Goal: Communication & Community: Participate in discussion

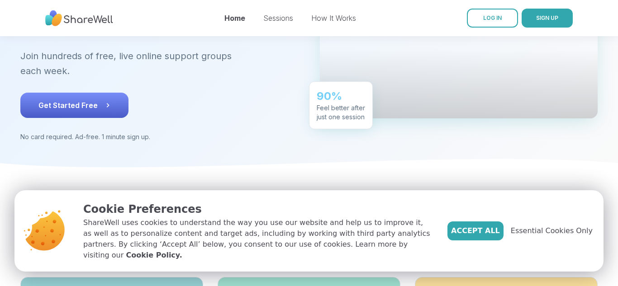
scroll to position [137, 0]
click at [105, 101] on icon at bounding box center [107, 105] width 9 height 9
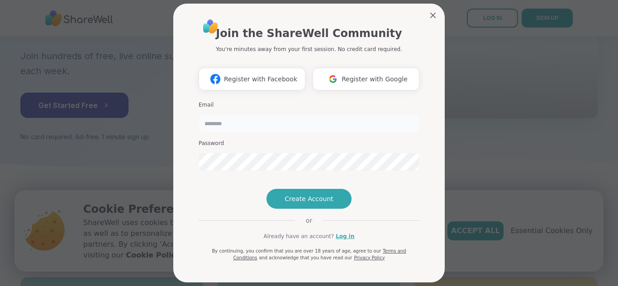
click at [282, 129] on input "email" at bounding box center [309, 123] width 221 height 18
type input "**********"
click at [318, 204] on span "Create Account" at bounding box center [308, 198] width 49 height 9
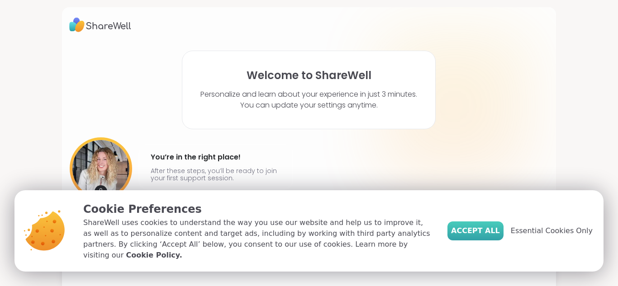
click at [498, 234] on span "Accept All" at bounding box center [475, 231] width 49 height 11
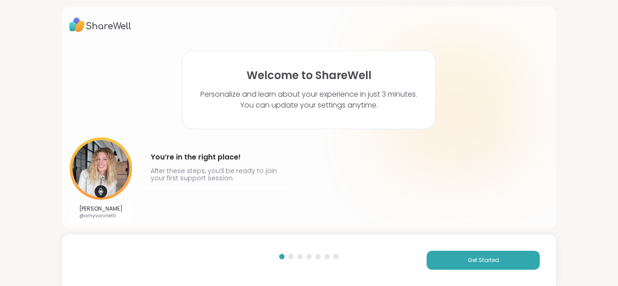
click at [448, 249] on div "Get Started" at bounding box center [309, 261] width 494 height 52
click at [448, 260] on button "Get Started" at bounding box center [482, 260] width 113 height 19
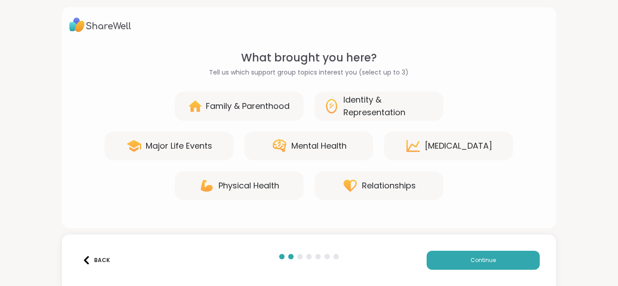
click at [322, 137] on div "Mental Health" at bounding box center [308, 146] width 129 height 29
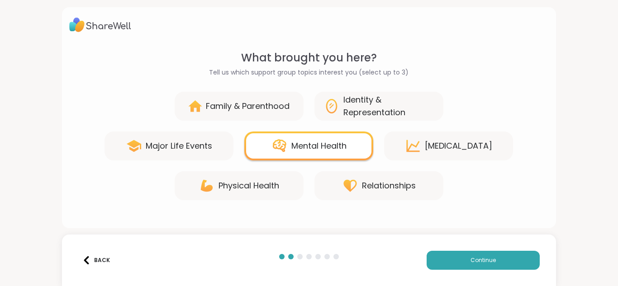
click at [199, 140] on div "Major Life Events" at bounding box center [179, 146] width 66 height 13
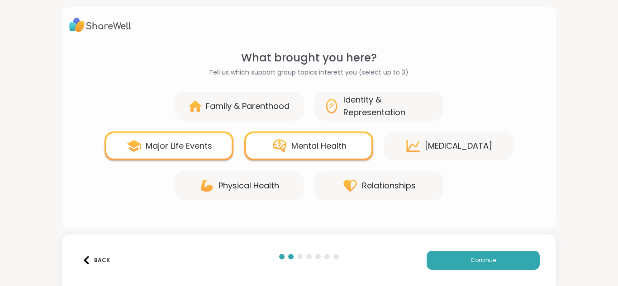
click at [380, 199] on div "Relationships" at bounding box center [378, 185] width 129 height 29
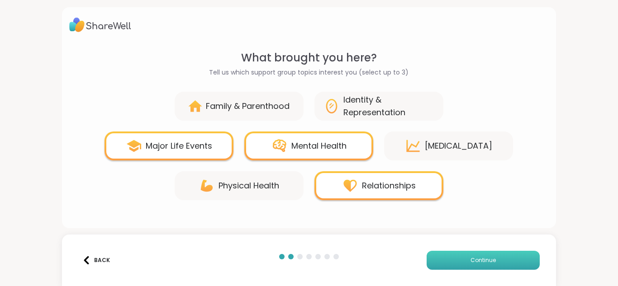
click at [473, 258] on span "Continue" at bounding box center [482, 260] width 25 height 8
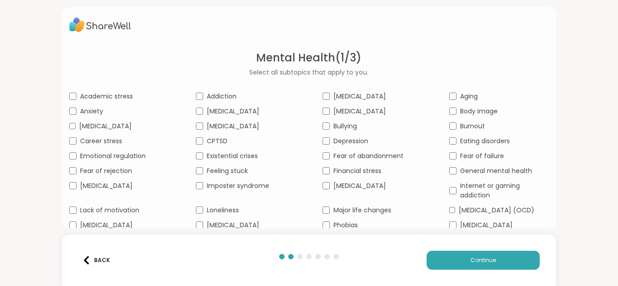
scroll to position [51, 0]
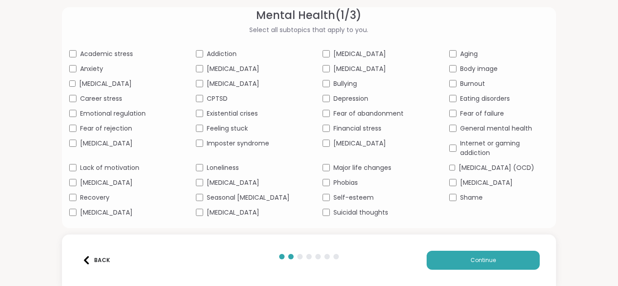
click at [112, 188] on span "[MEDICAL_DATA]" at bounding box center [106, 182] width 52 height 9
click at [446, 256] on button "Continue" at bounding box center [482, 260] width 113 height 19
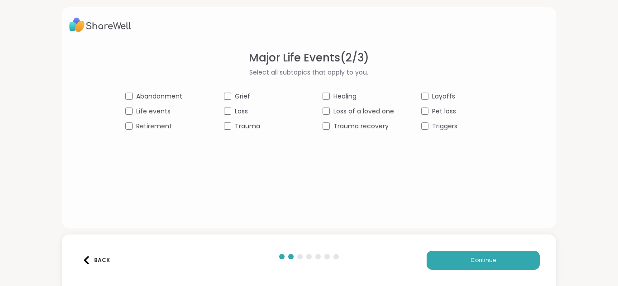
click at [232, 99] on div "Grief" at bounding box center [259, 96] width 71 height 9
click at [149, 110] on span "Life events" at bounding box center [153, 111] width 34 height 9
click at [239, 93] on span "Grief" at bounding box center [242, 96] width 15 height 9
click at [509, 259] on button "Continue" at bounding box center [482, 260] width 113 height 19
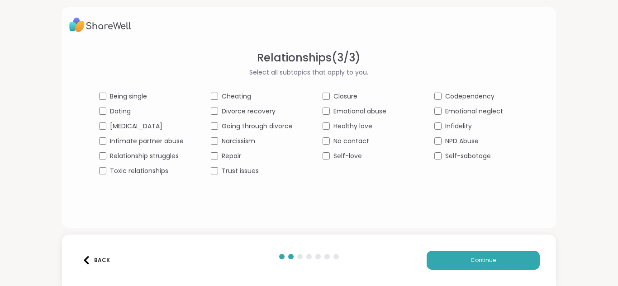
click at [141, 100] on span "Being single" at bounding box center [128, 96] width 37 height 9
click at [151, 158] on span "Relationship struggles" at bounding box center [144, 156] width 69 height 9
click at [330, 189] on div "Relationships ( 3 / 3 ) Select all subtopics that apply to you. Being single Ch…" at bounding box center [309, 132] width 480 height 164
click at [455, 268] on button "Continue" at bounding box center [482, 260] width 113 height 19
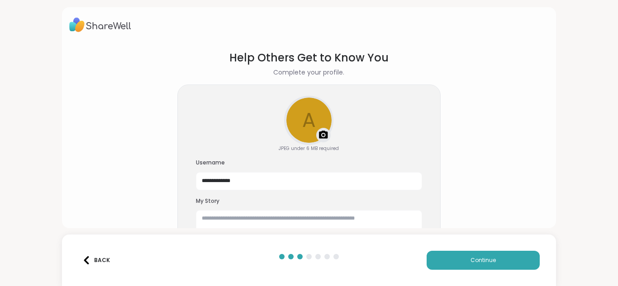
scroll to position [28, 0]
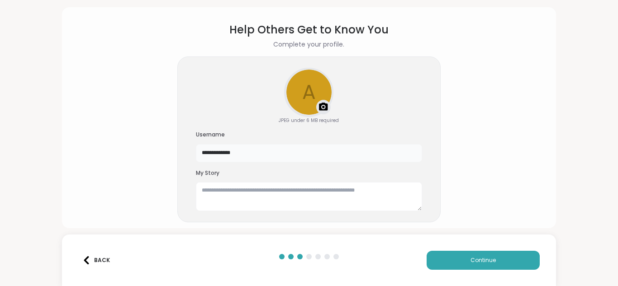
drag, startPoint x: 270, startPoint y: 159, endPoint x: 185, endPoint y: 136, distance: 87.7
click at [185, 136] on div "**********" at bounding box center [308, 140] width 263 height 166
type input "****"
click at [266, 213] on div "a Upload a profile photo JPEG under 6 MB required Username **** My Story" at bounding box center [308, 140] width 263 height 166
click at [271, 202] on textarea at bounding box center [309, 196] width 226 height 29
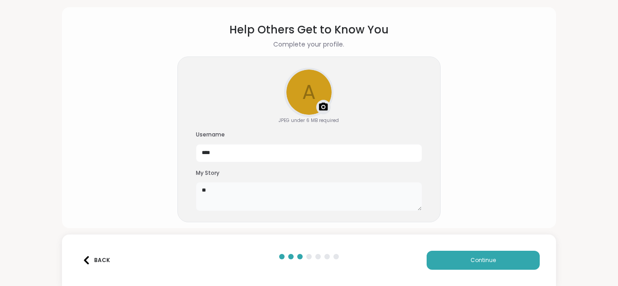
type textarea "*"
type textarea "**********"
click at [444, 265] on button "Continue" at bounding box center [482, 260] width 113 height 19
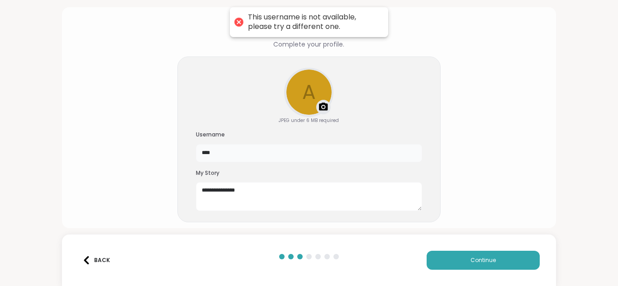
click at [233, 159] on input "****" at bounding box center [309, 153] width 226 height 18
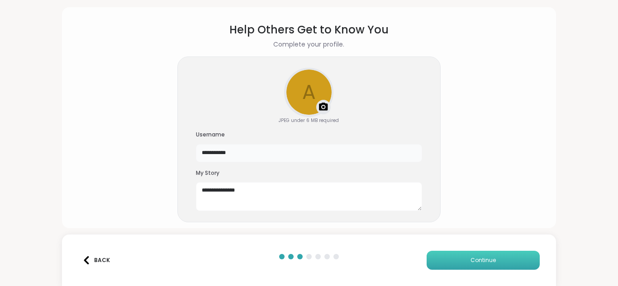
type input "**********"
click at [455, 260] on button "Continue" at bounding box center [482, 260] width 113 height 19
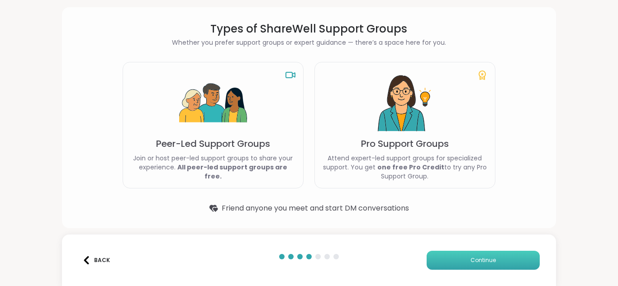
click at [460, 260] on button "Continue" at bounding box center [482, 260] width 113 height 19
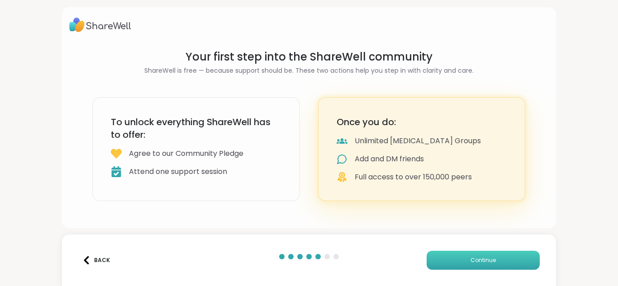
click at [501, 265] on button "Continue" at bounding box center [482, 260] width 113 height 19
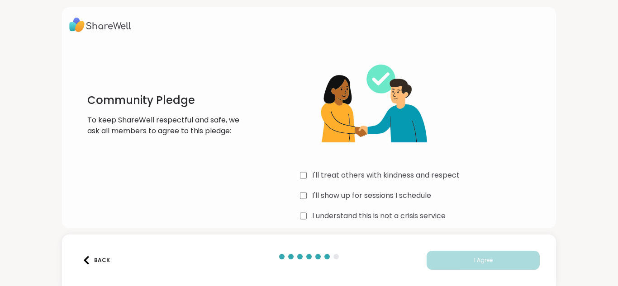
click at [368, 181] on div "I'll treat others with kindness and respect I'll show up for sessions I schedul…" at bounding box center [424, 137] width 249 height 174
click at [362, 178] on label "I'll treat others with kindness and respect" at bounding box center [385, 175] width 147 height 11
click at [358, 189] on div "I'll treat others with kindness and respect I'll show up for sessions I schedul…" at bounding box center [424, 137] width 249 height 174
click at [359, 196] on label "I'll show up for sessions I schedule" at bounding box center [371, 195] width 119 height 11
click at [372, 214] on label "I understand this is not a crisis service" at bounding box center [378, 216] width 133 height 11
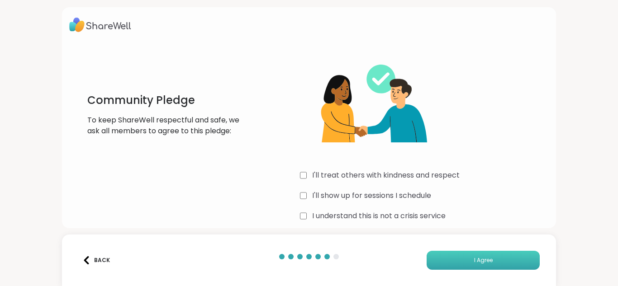
click at [464, 257] on button "I Agree" at bounding box center [482, 260] width 113 height 19
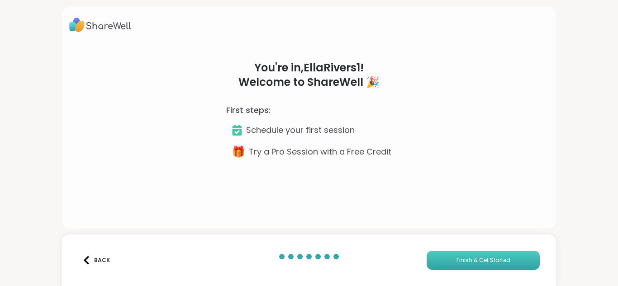
click at [445, 265] on button "Finish & Get Started" at bounding box center [482, 260] width 113 height 19
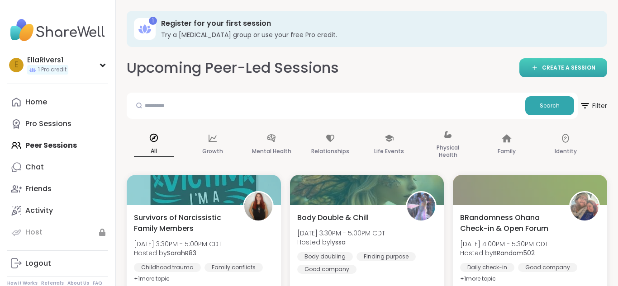
click at [550, 66] on span "CREATE A SESSION" at bounding box center [568, 68] width 53 height 8
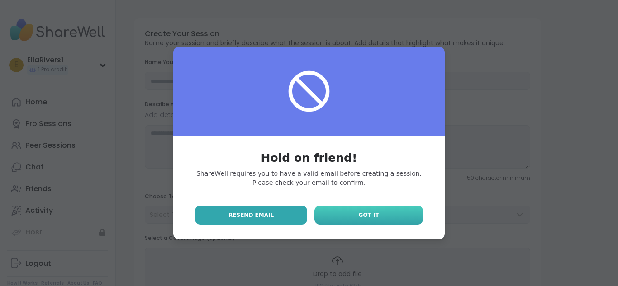
click at [379, 208] on link "Got It" at bounding box center [368, 215] width 109 height 19
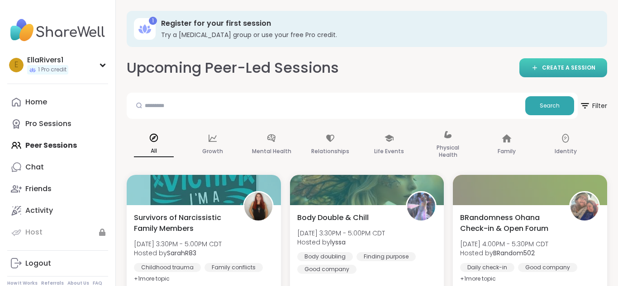
click at [554, 67] on span "CREATE A SESSION" at bounding box center [568, 68] width 53 height 8
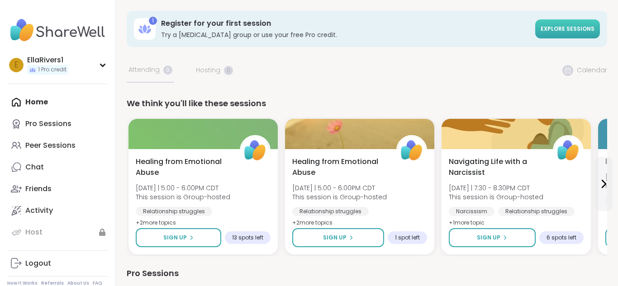
click at [559, 26] on span "Explore sessions" at bounding box center [567, 29] width 54 height 8
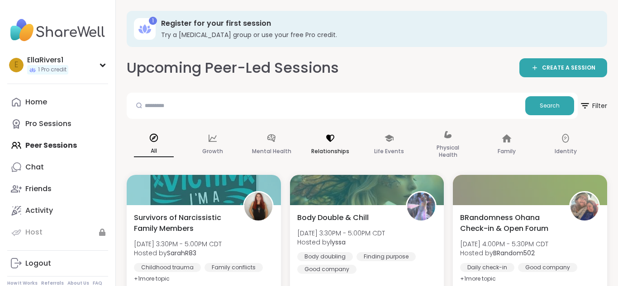
click at [330, 143] on div "Relationships" at bounding box center [330, 145] width 54 height 45
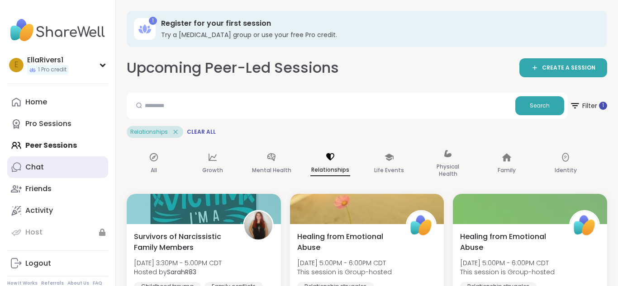
click at [69, 161] on link "Chat" at bounding box center [57, 167] width 101 height 22
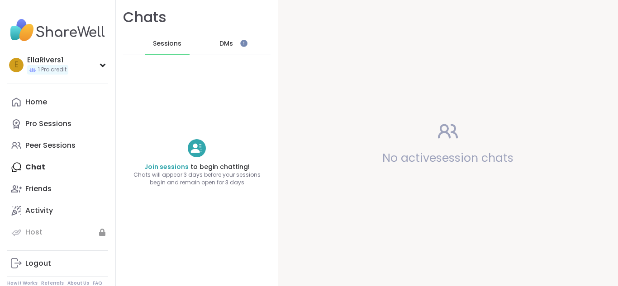
click at [213, 45] on div "DMs" at bounding box center [226, 44] width 44 height 22
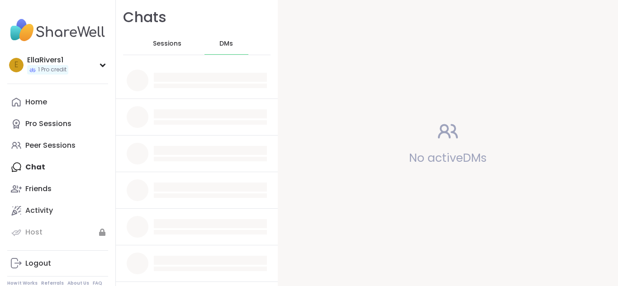
click at [162, 39] on span "Sessions" at bounding box center [167, 43] width 28 height 9
click at [240, 44] on iframe at bounding box center [243, 43] width 7 height 7
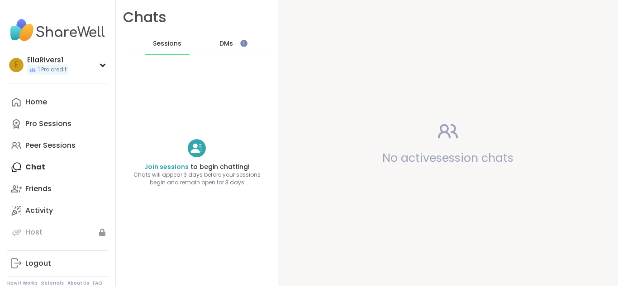
click at [231, 45] on span "DMs" at bounding box center [226, 43] width 14 height 9
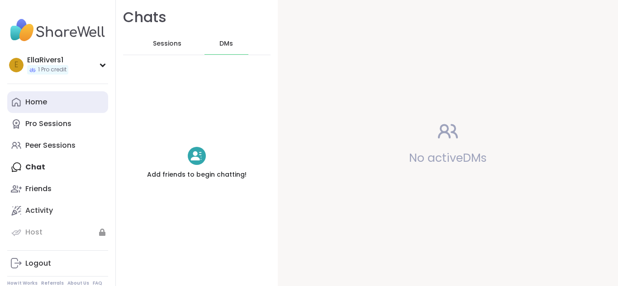
click at [79, 94] on link "Home" at bounding box center [57, 102] width 101 height 22
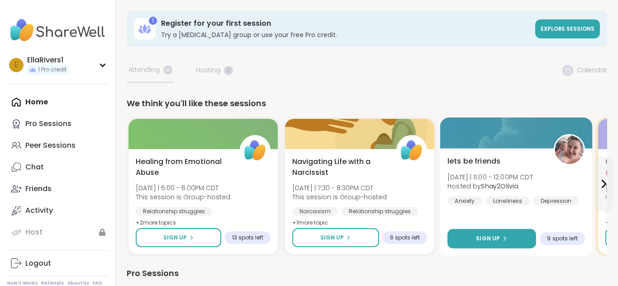
click at [497, 231] on button "Sign Up" at bounding box center [491, 238] width 89 height 19
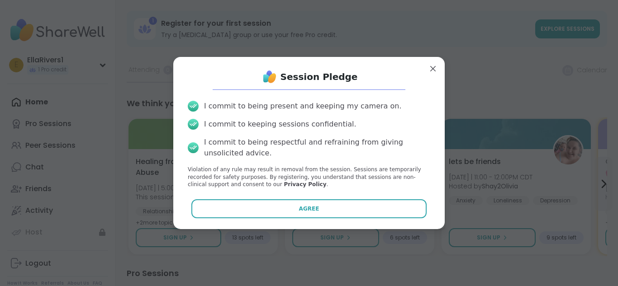
click at [269, 218] on div "Session Pledge I commit to being present and keeping my camera on. I commit to …" at bounding box center [308, 143] width 257 height 158
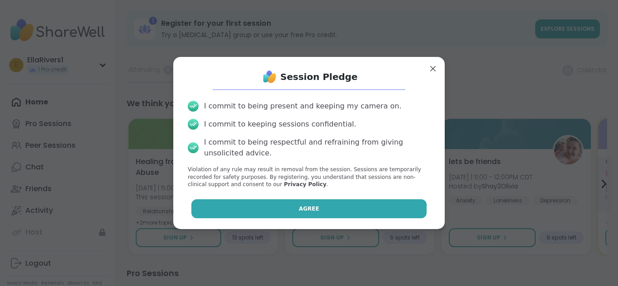
click at [276, 208] on button "Agree" at bounding box center [309, 208] width 236 height 19
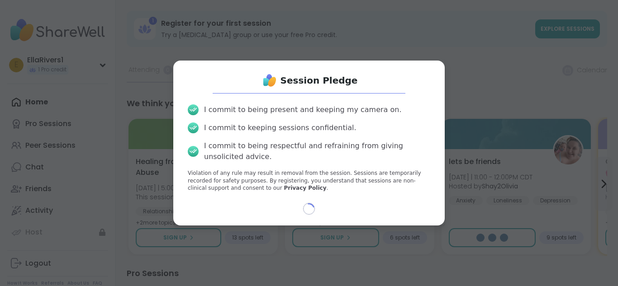
select select "**"
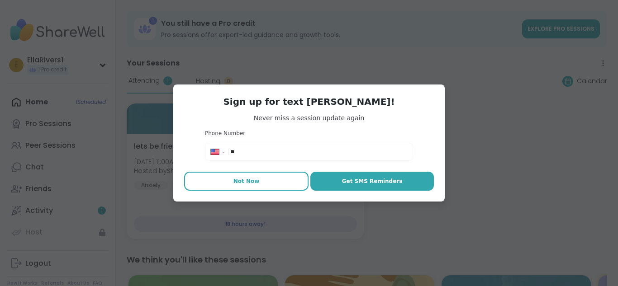
click at [261, 186] on button "Not Now" at bounding box center [246, 181] width 124 height 19
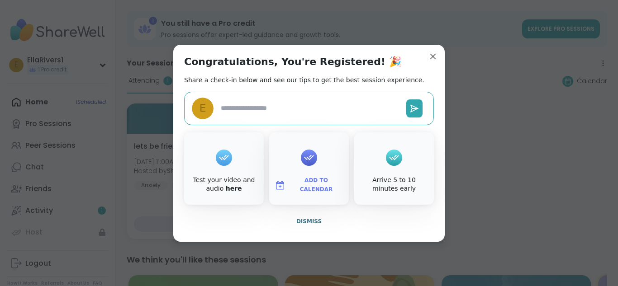
click at [369, 112] on textarea at bounding box center [309, 108] width 185 height 17
click at [317, 223] on span "Dismiss" at bounding box center [308, 221] width 25 height 6
